Goal: Task Accomplishment & Management: Manage account settings

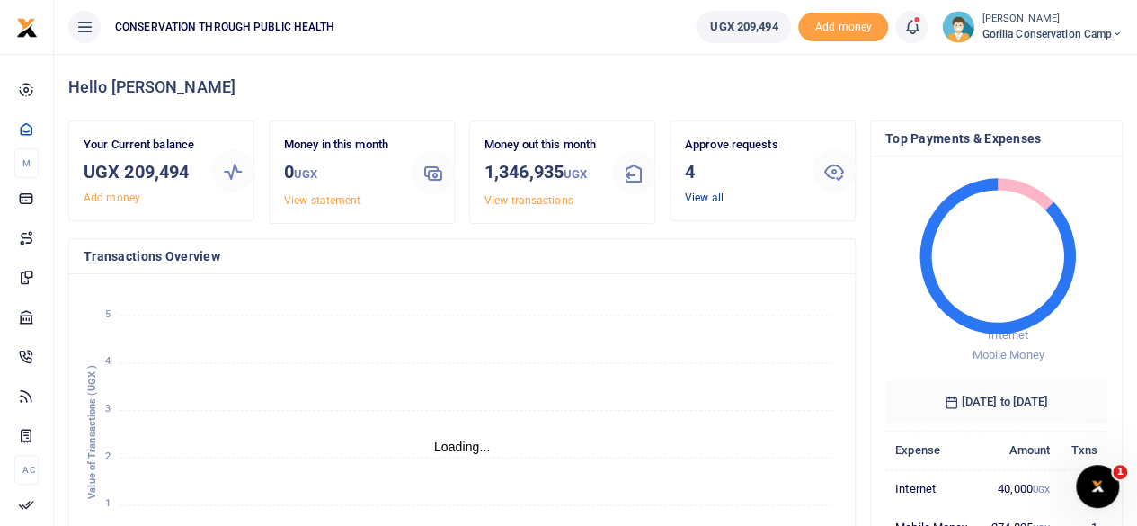
scroll to position [14, 14]
click at [711, 195] on link "View all" at bounding box center [704, 197] width 39 height 13
click at [713, 197] on link "View all" at bounding box center [704, 197] width 39 height 13
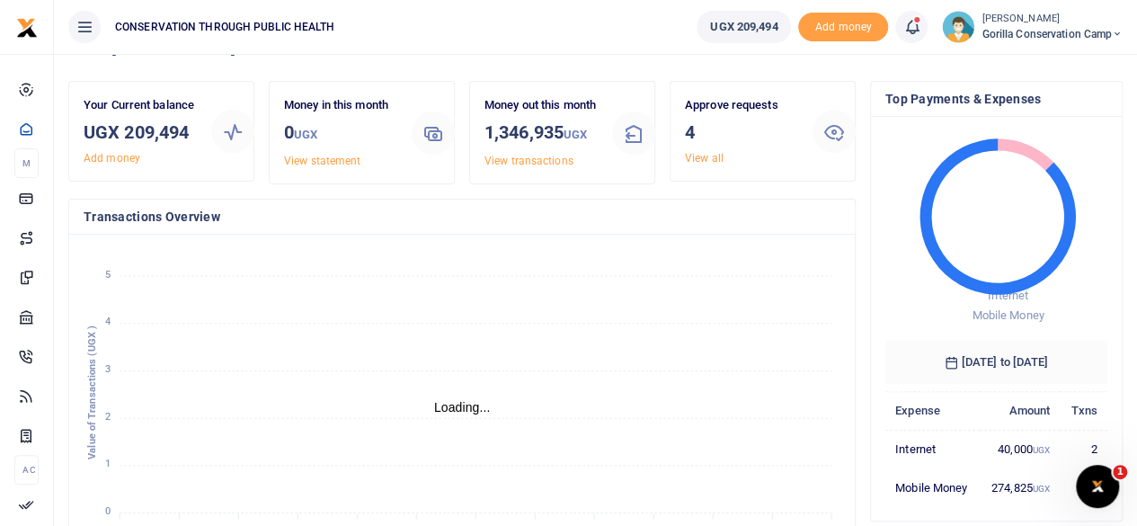
scroll to position [90, 0]
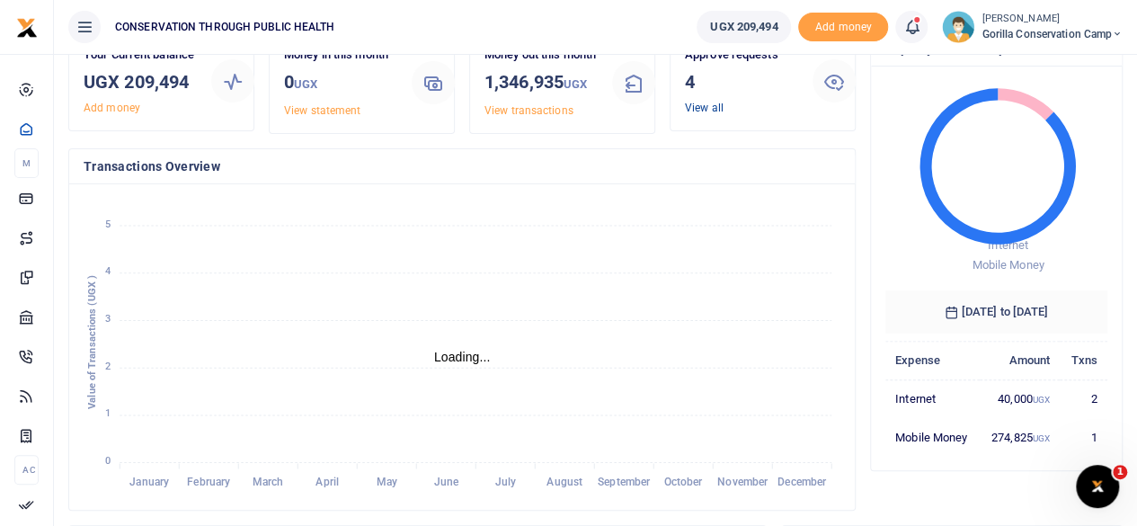
click at [710, 103] on link "View all" at bounding box center [704, 108] width 39 height 13
click at [695, 105] on link "View all" at bounding box center [704, 108] width 39 height 13
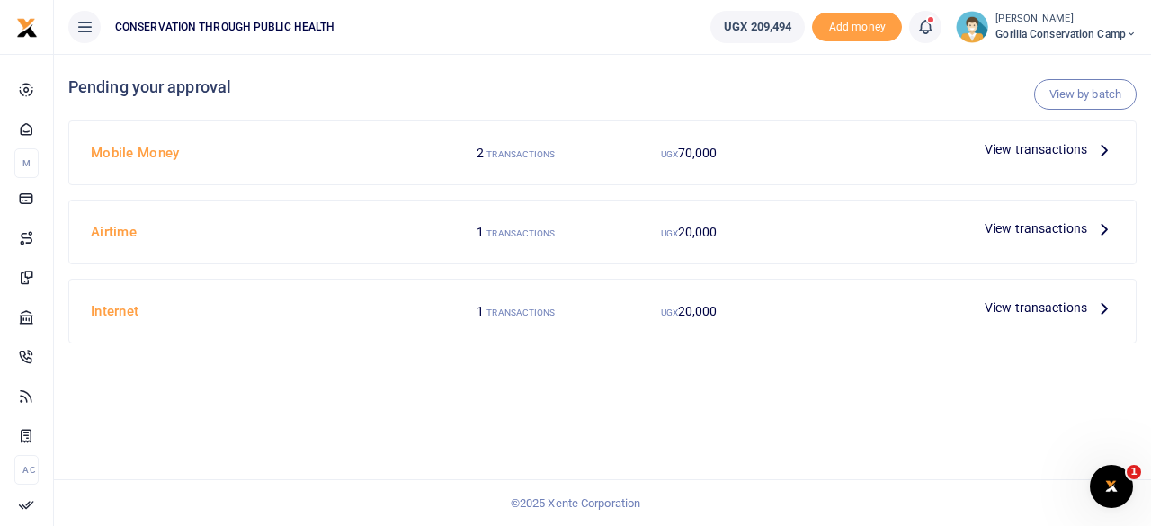
click at [1107, 222] on icon at bounding box center [1104, 228] width 20 height 20
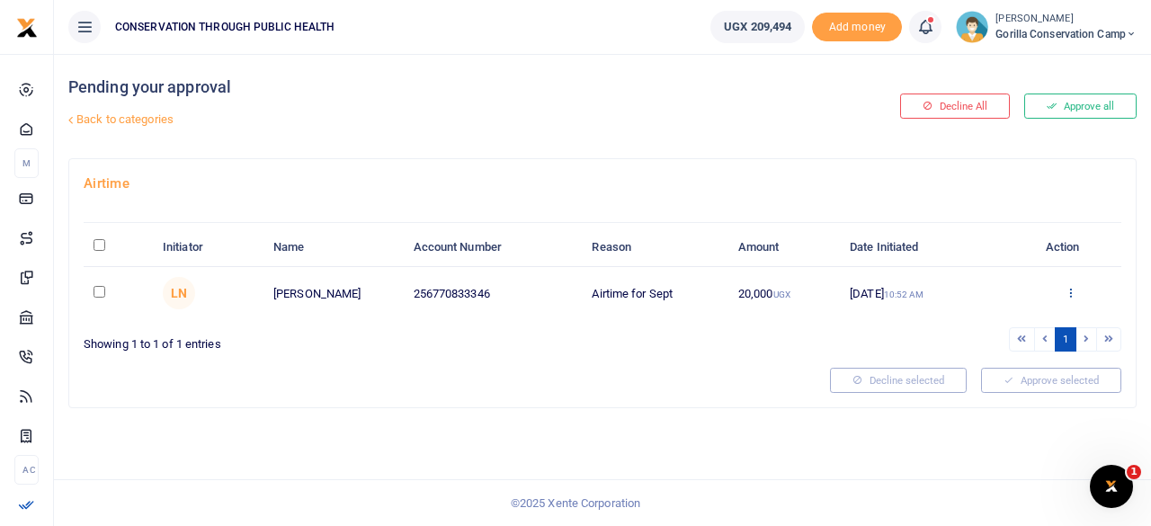
click at [1075, 292] on icon at bounding box center [1070, 292] width 12 height 13
click at [973, 319] on link "Approve" at bounding box center [1005, 321] width 142 height 25
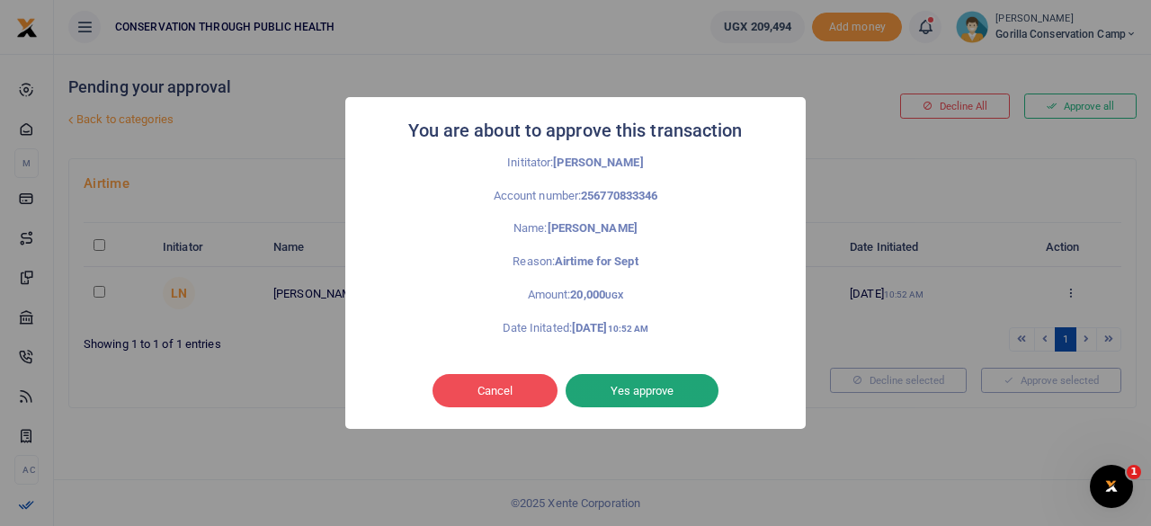
click at [648, 387] on button "Yes approve" at bounding box center [641, 391] width 153 height 34
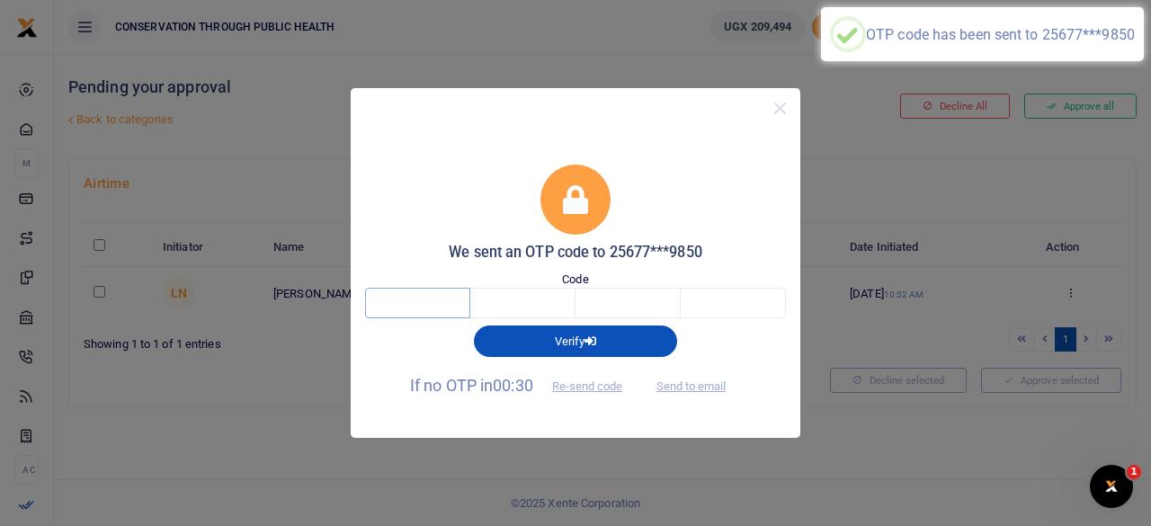
click at [441, 310] on input "text" at bounding box center [417, 303] width 105 height 31
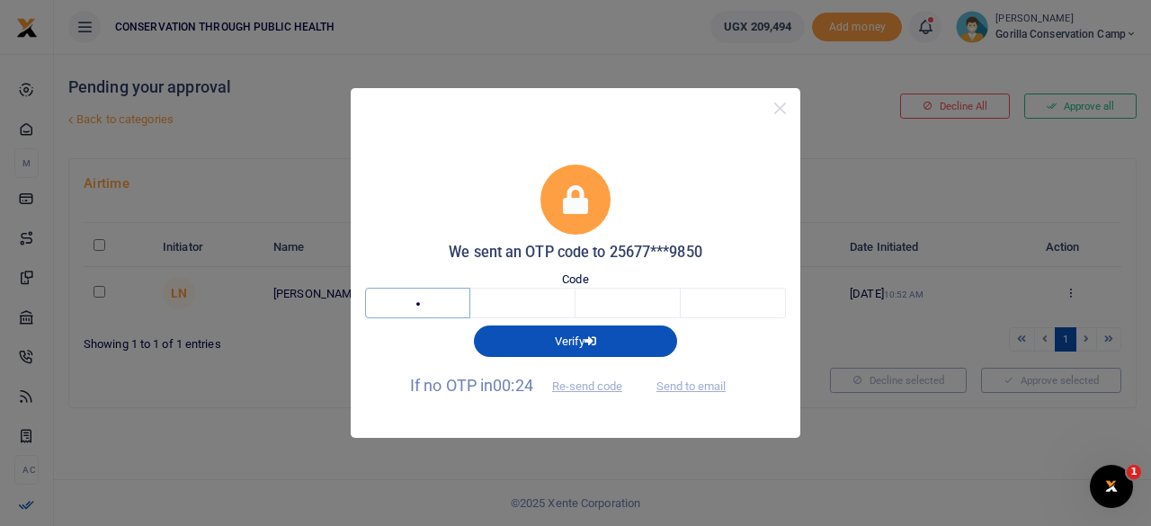
type input "4"
type input "8"
type input "7"
type input "6"
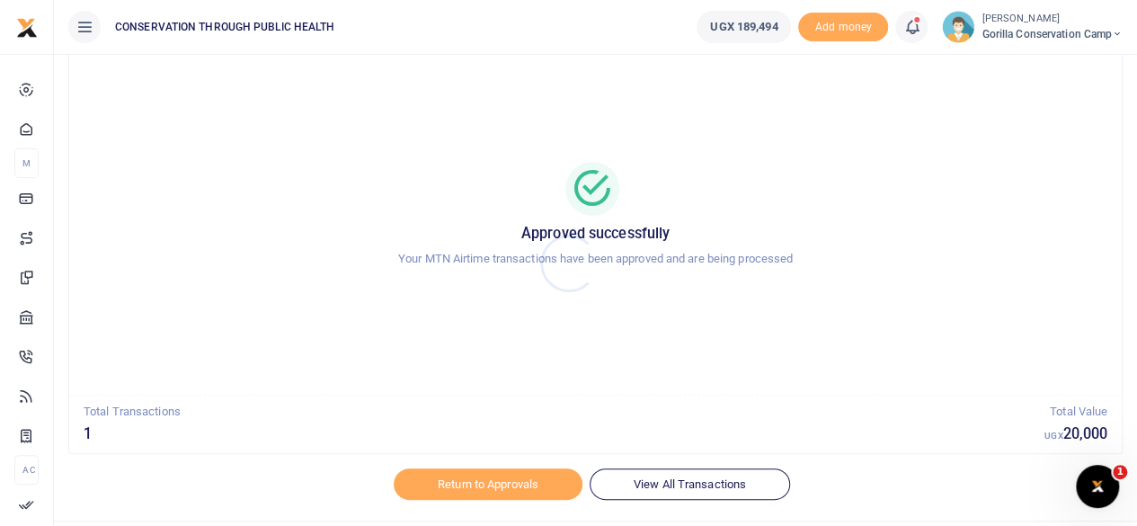
scroll to position [92, 0]
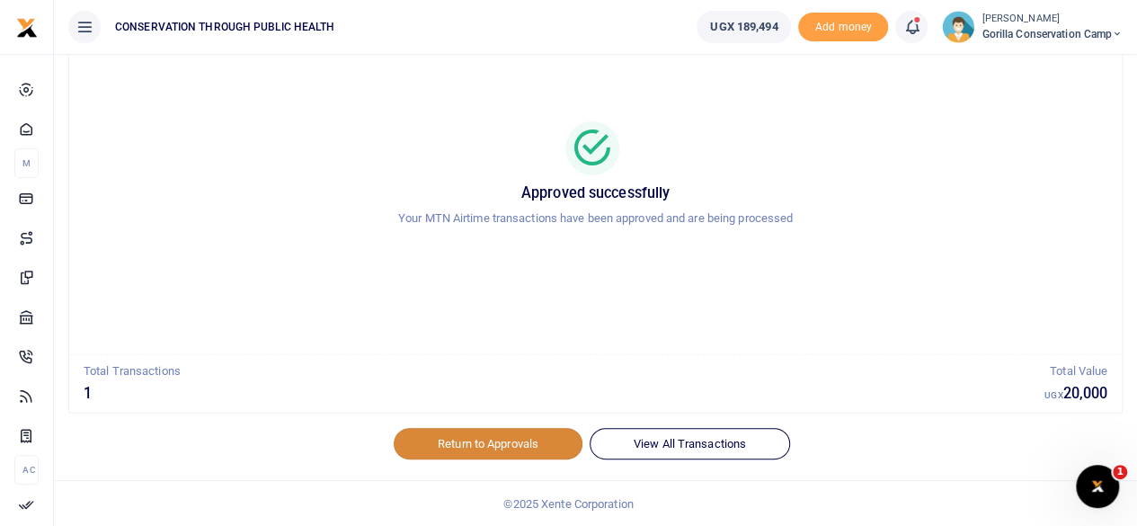
click at [511, 436] on link "Return to Approvals" at bounding box center [488, 443] width 189 height 31
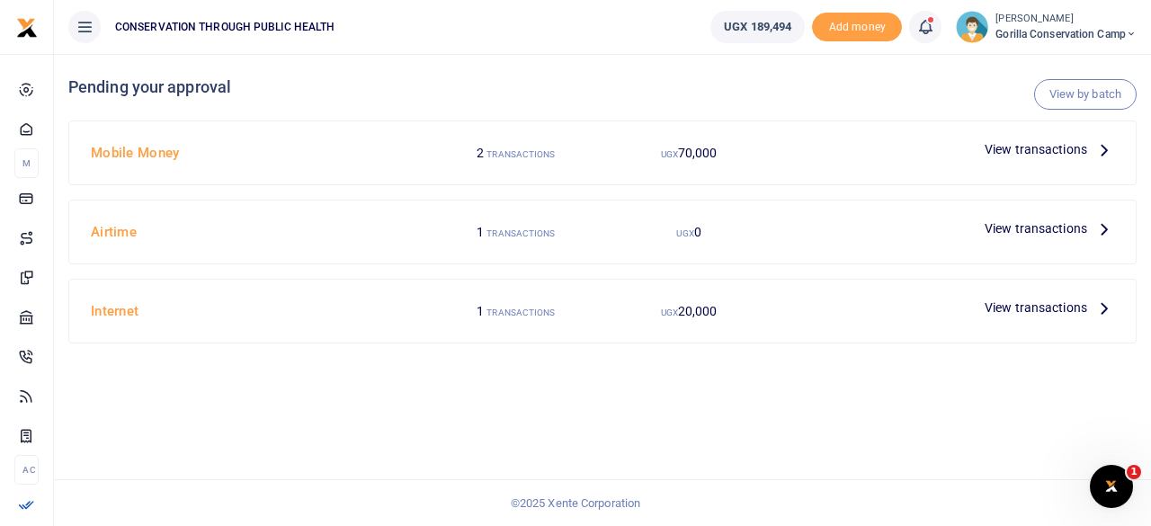
click at [1101, 150] on icon at bounding box center [1104, 149] width 20 height 20
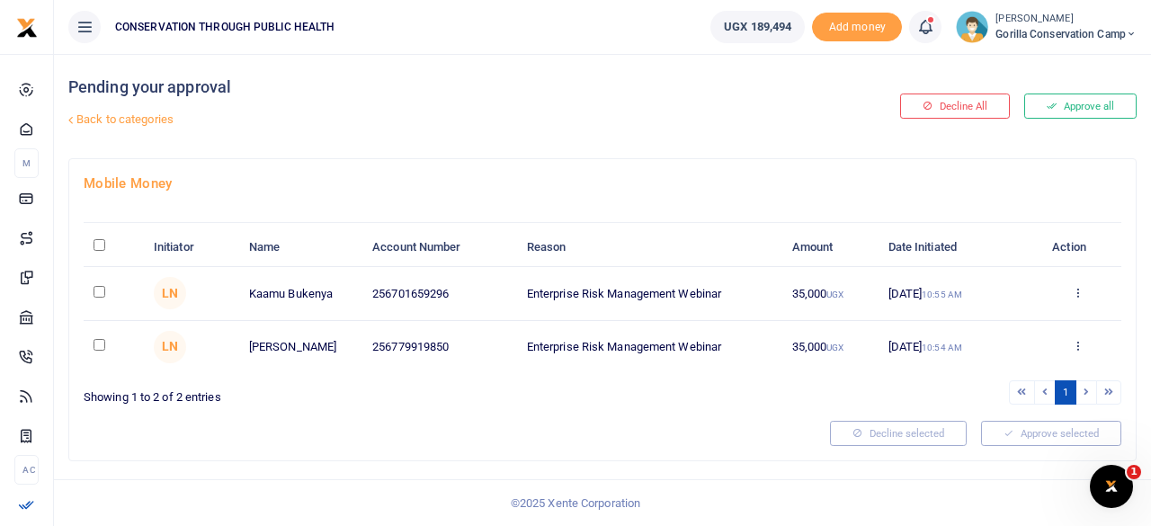
click at [99, 289] on input "checkbox" at bounding box center [99, 292] width 12 height 12
checkbox input "true"
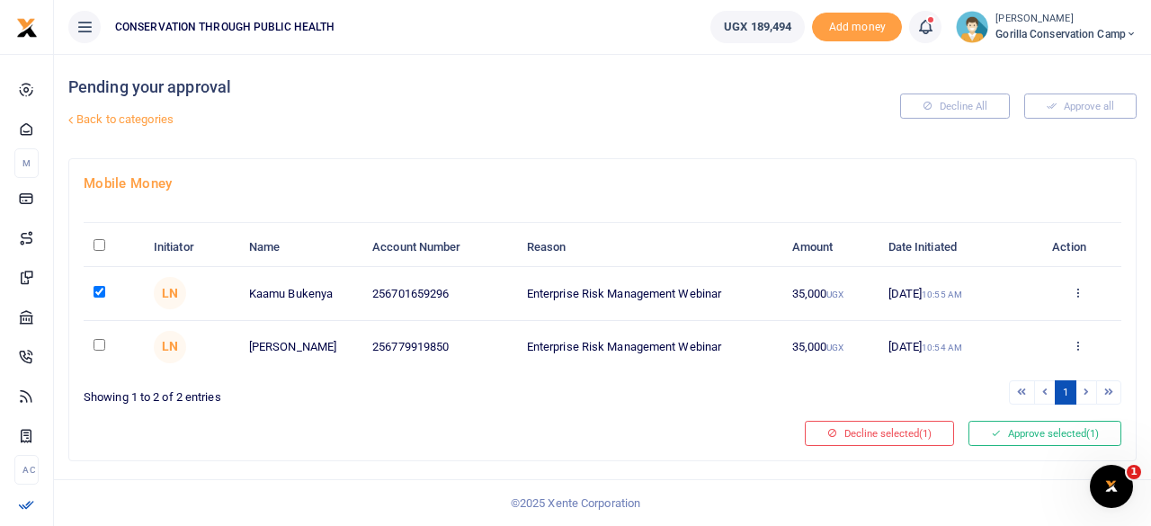
click at [96, 339] on input "checkbox" at bounding box center [99, 345] width 12 height 12
checkbox input "true"
click at [1043, 429] on button "Approve selected (2)" at bounding box center [1044, 433] width 153 height 25
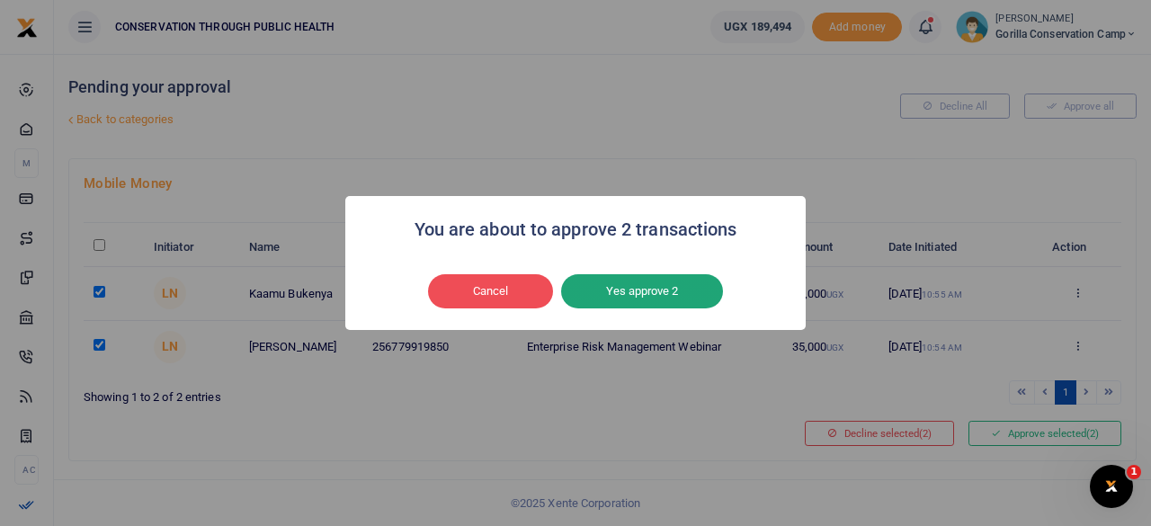
click at [662, 297] on button "Yes approve 2" at bounding box center [642, 291] width 162 height 34
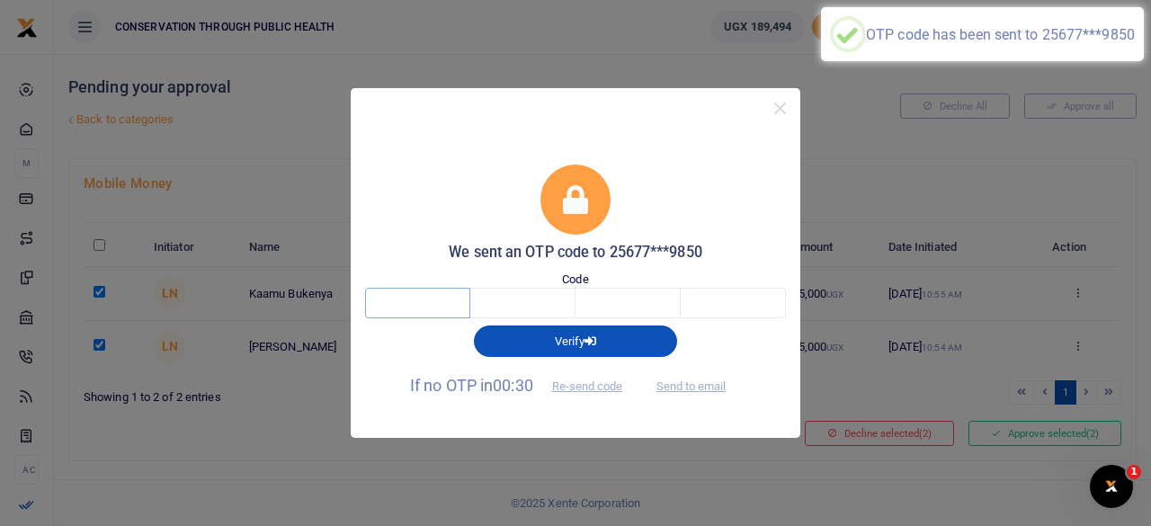
click at [431, 307] on input "text" at bounding box center [417, 303] width 105 height 31
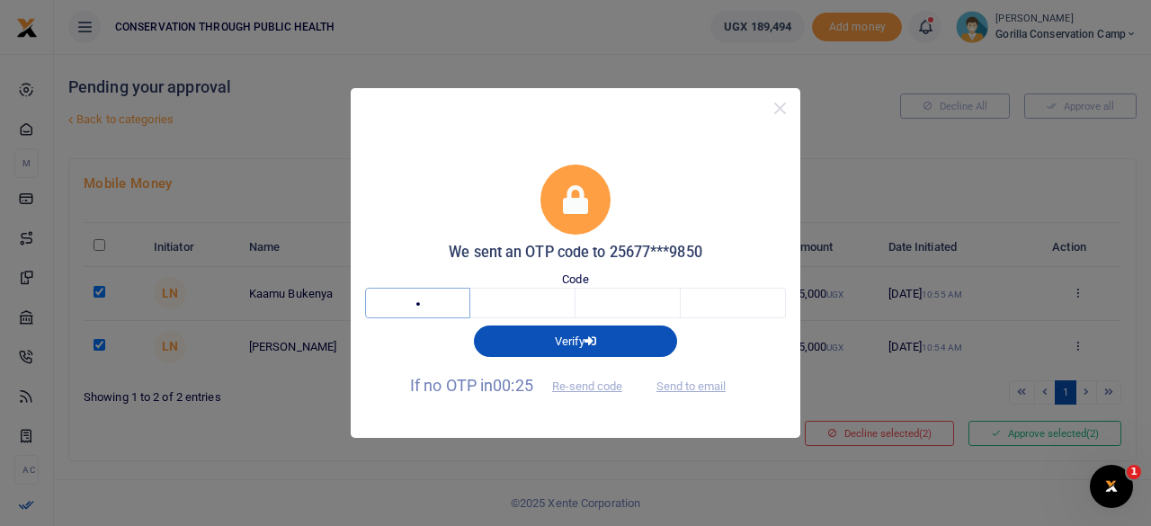
type input "9"
type input "4"
type input "3"
type input "8"
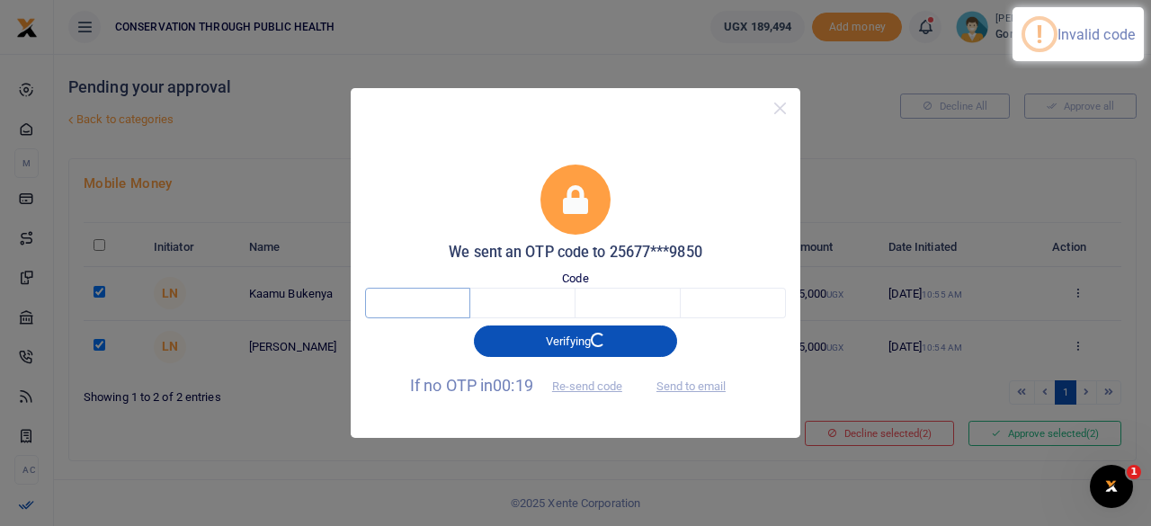
type input "9"
type input "4"
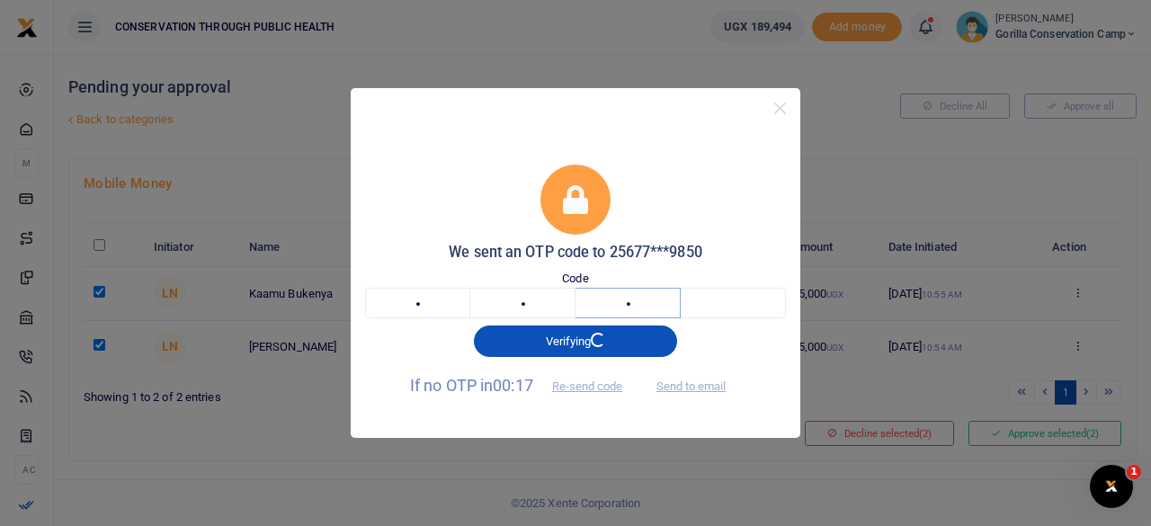
type input "3"
type input "7"
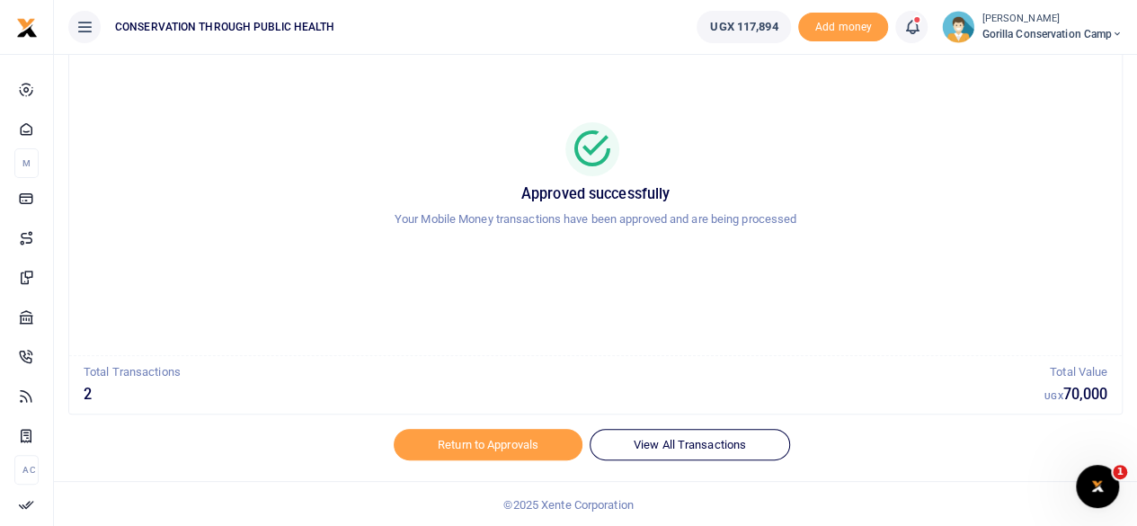
scroll to position [92, 0]
click at [499, 449] on link "Return to Approvals" at bounding box center [488, 443] width 189 height 31
